Goal: Navigation & Orientation: Find specific page/section

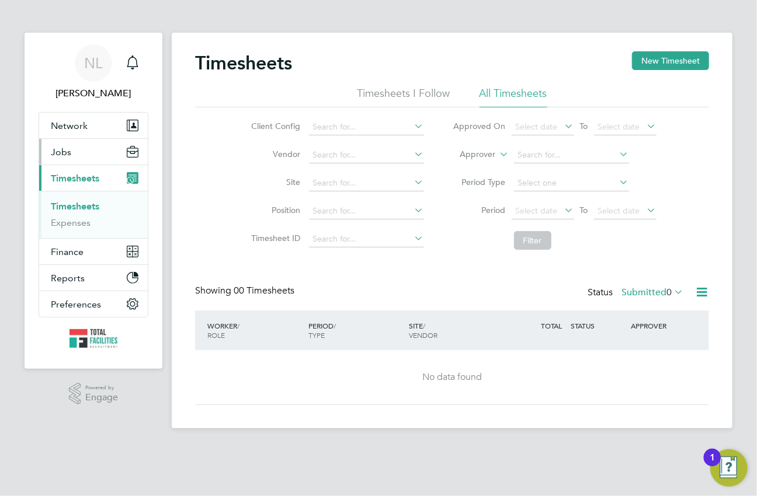
click at [83, 156] on button "Jobs" at bounding box center [93, 152] width 109 height 26
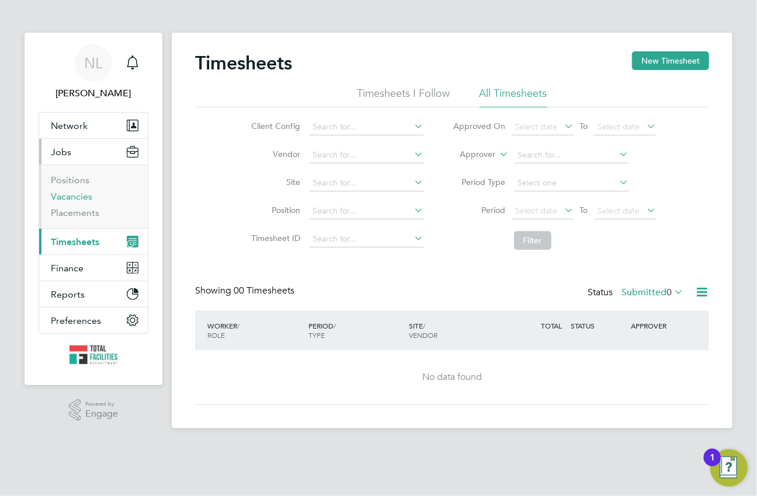
click at [77, 193] on link "Vacancies" at bounding box center [71, 196] width 41 height 11
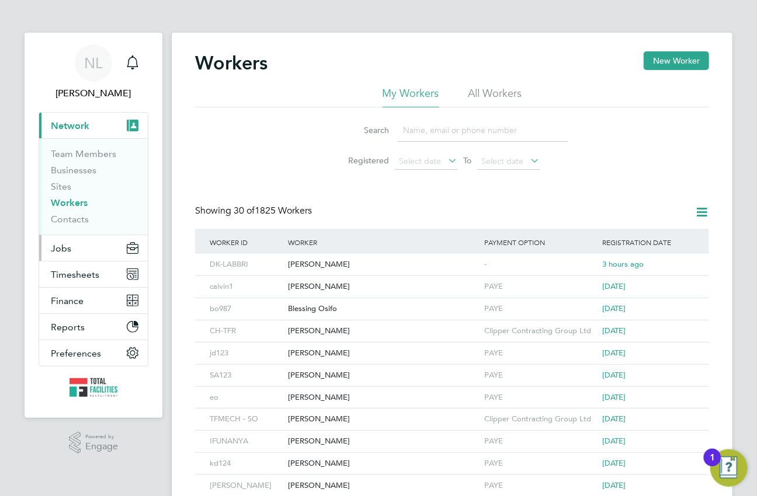
click at [99, 248] on button "Jobs" at bounding box center [93, 248] width 109 height 26
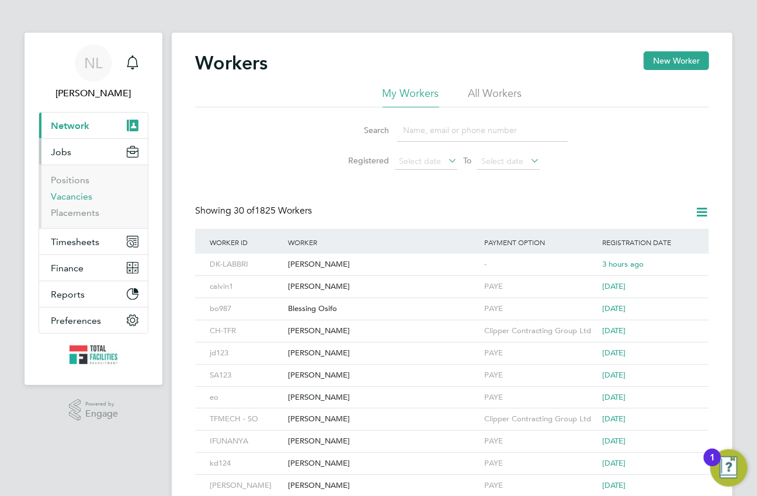
click at [82, 197] on link "Vacancies" at bounding box center [71, 196] width 41 height 11
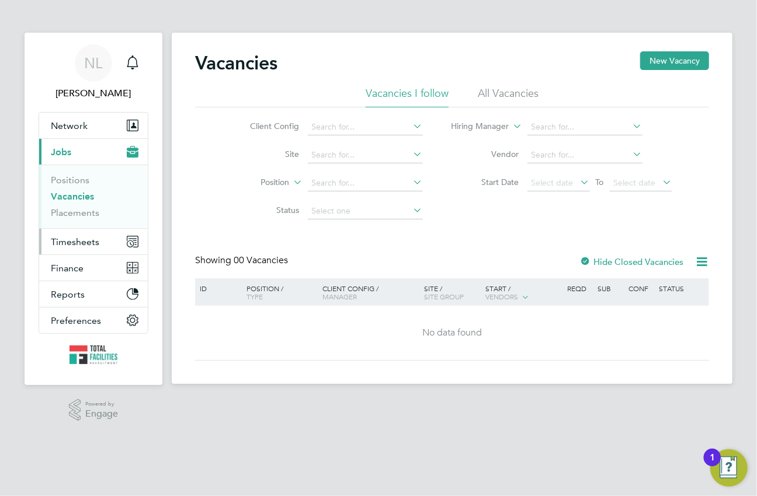
click at [76, 244] on span "Timesheets" at bounding box center [75, 242] width 48 height 11
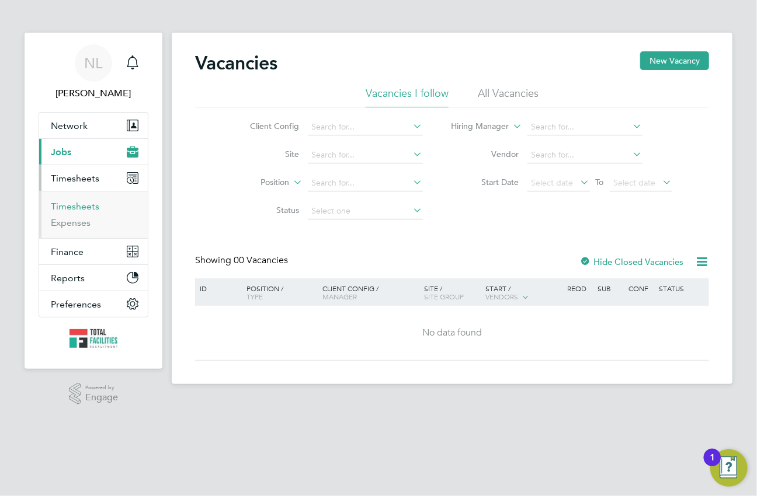
click at [87, 206] on link "Timesheets" at bounding box center [75, 206] width 48 height 11
